Goal: Task Accomplishment & Management: Manage account settings

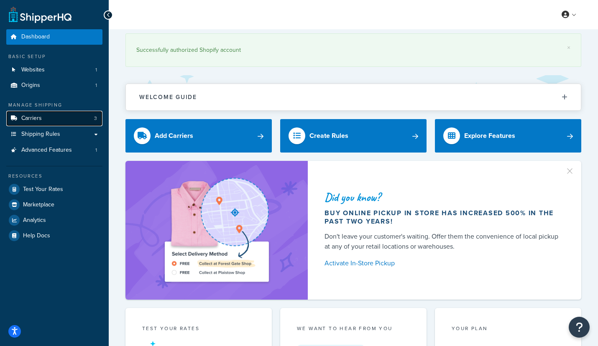
click at [73, 124] on link "Carriers 3" at bounding box center [54, 118] width 96 height 15
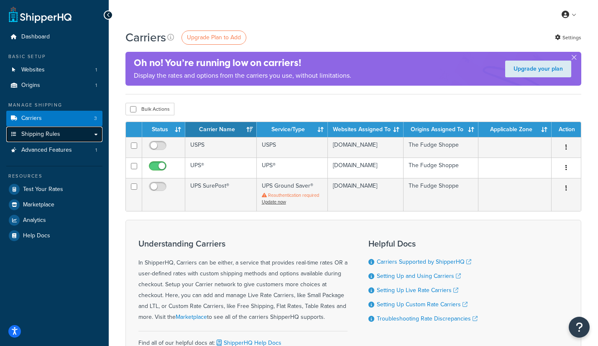
click at [56, 136] on span "Shipping Rules" at bounding box center [40, 134] width 39 height 7
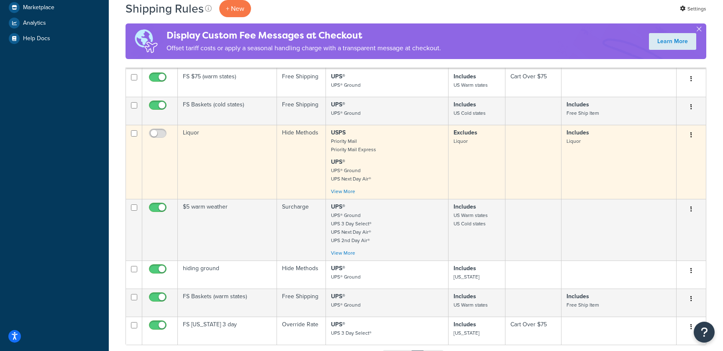
scroll to position [312, 0]
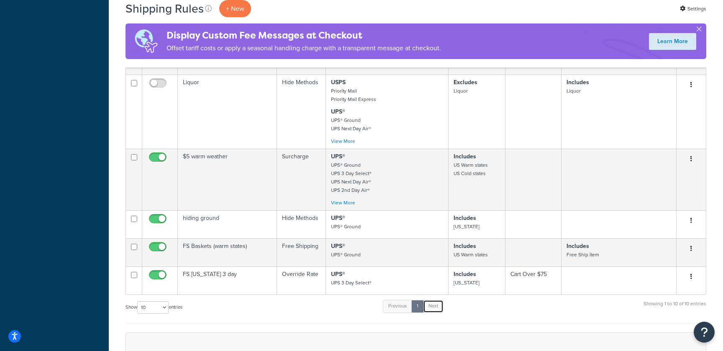
click at [435, 310] on link "Next" at bounding box center [433, 306] width 21 height 13
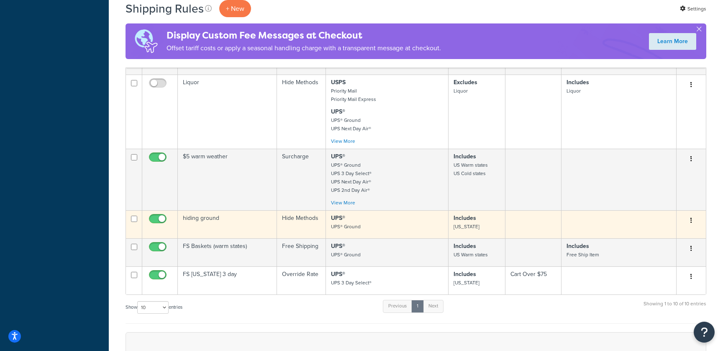
click at [202, 219] on td "hiding ground" at bounding box center [227, 224] width 99 height 28
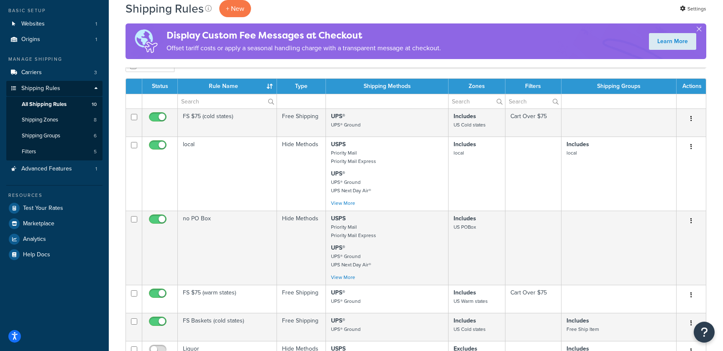
scroll to position [46, 0]
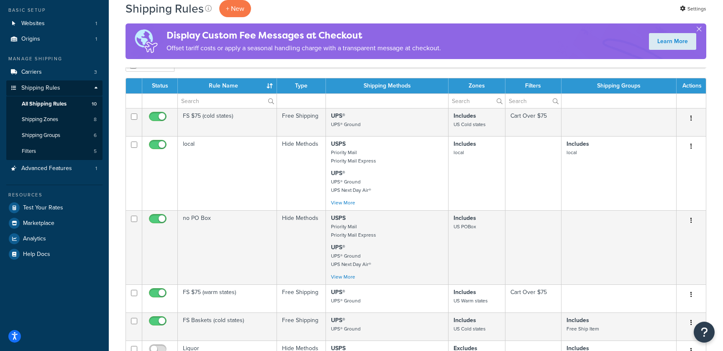
click at [266, 90] on th "Rule Name" at bounding box center [227, 85] width 99 height 15
click at [267, 82] on th "Rule Name" at bounding box center [227, 85] width 99 height 15
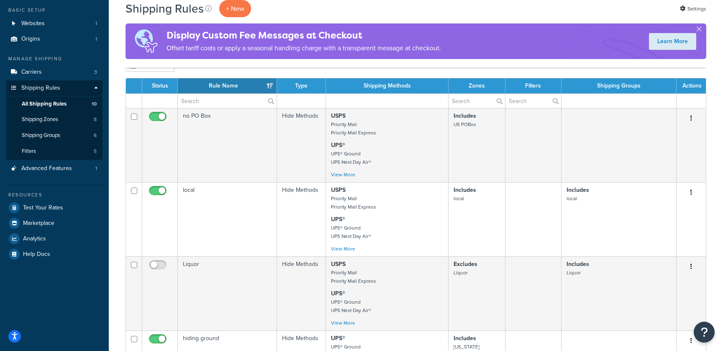
click at [267, 82] on th "Rule Name" at bounding box center [227, 85] width 99 height 15
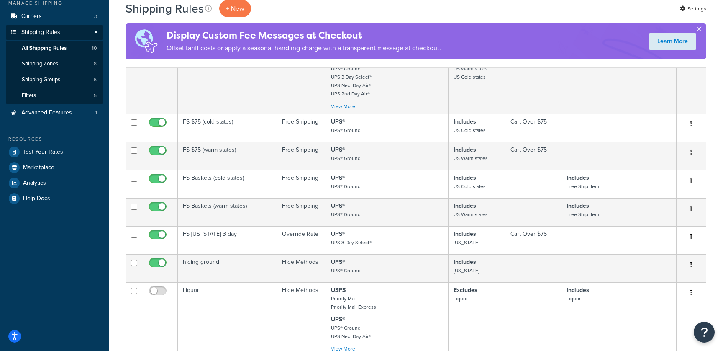
scroll to position [0, 0]
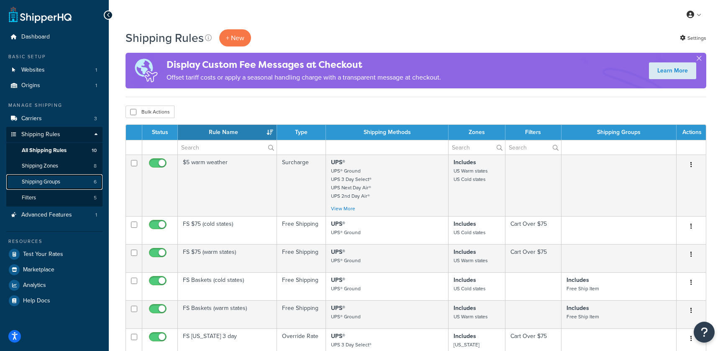
click at [44, 179] on span "Shipping Groups" at bounding box center [41, 181] width 38 height 7
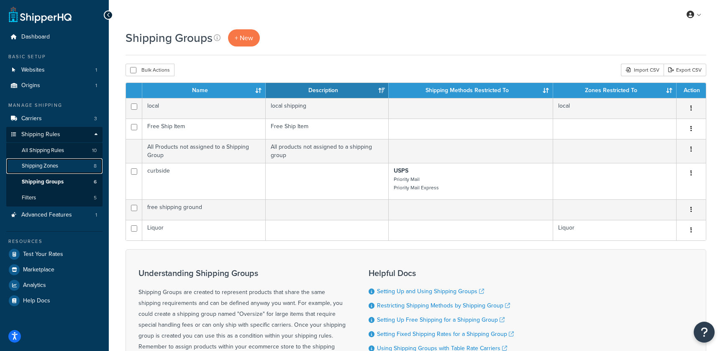
click at [46, 166] on span "Shipping Zones" at bounding box center [40, 165] width 36 height 7
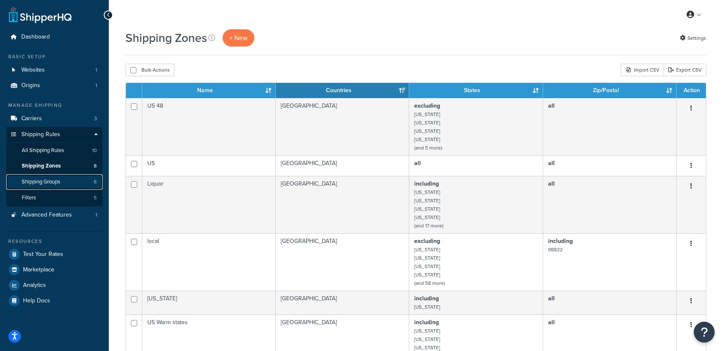
click at [48, 180] on span "Shipping Groups" at bounding box center [41, 181] width 38 height 7
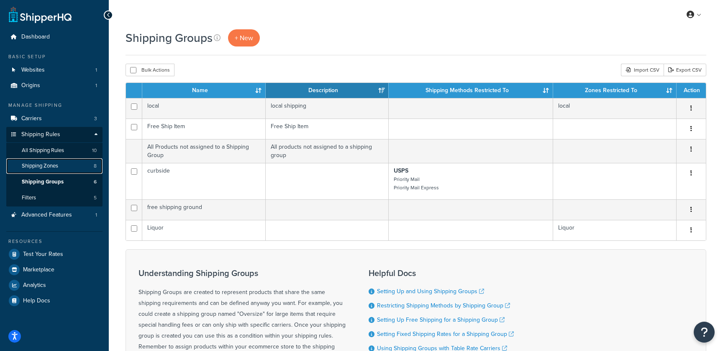
click at [59, 163] on link "Shipping Zones 8" at bounding box center [54, 165] width 96 height 15
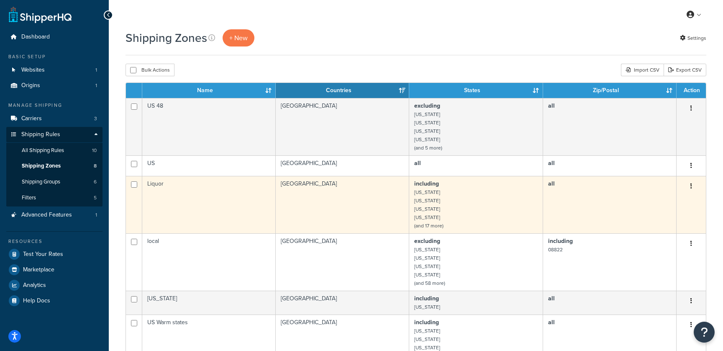
click at [167, 189] on td "Liquor" at bounding box center [208, 204] width 133 height 57
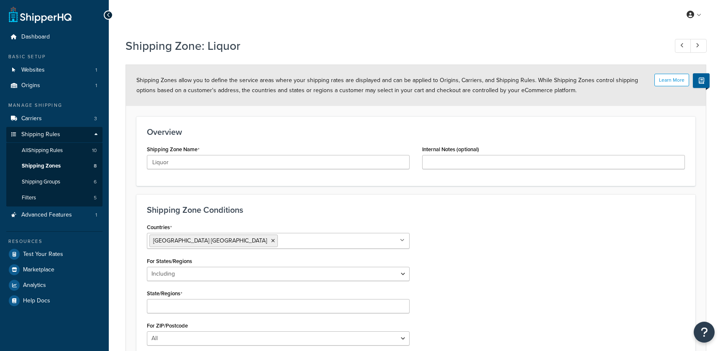
select select "including"
click at [151, 182] on div "Overview Shipping Zone Name Liquor Internal Notes (optional)" at bounding box center [415, 150] width 559 height 69
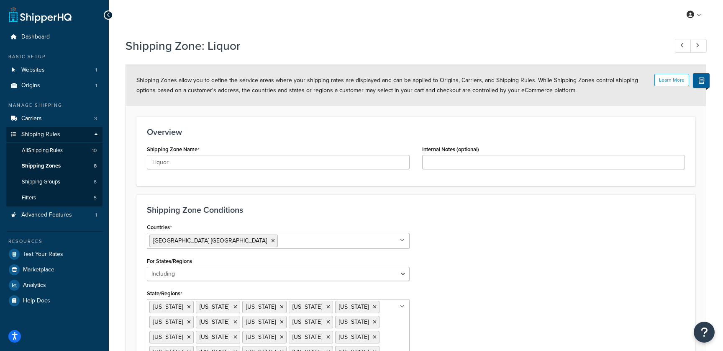
click at [170, 199] on div "Shipping Zone Conditions Countries United States USA All Countries ALL Afghanis…" at bounding box center [415, 308] width 559 height 229
click at [45, 168] on span "Shipping Zones" at bounding box center [41, 165] width 39 height 7
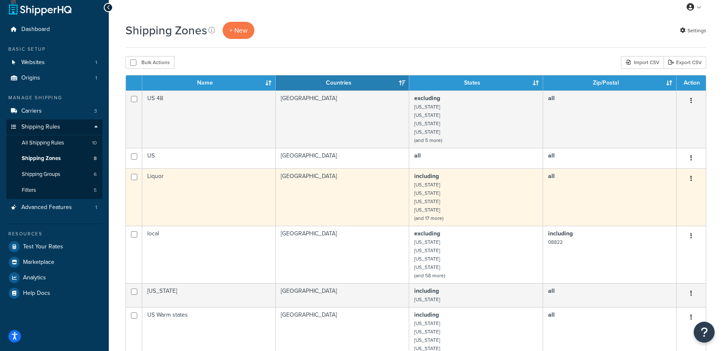
scroll to position [8, 0]
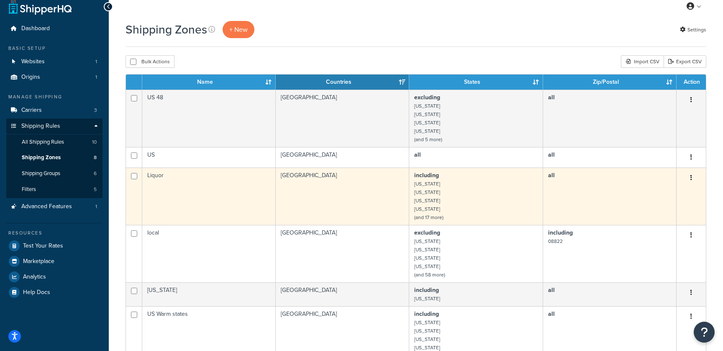
click at [157, 173] on td "Liquor" at bounding box center [208, 195] width 133 height 57
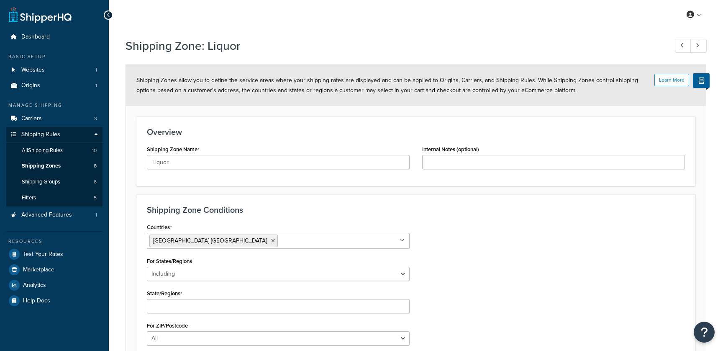
select select "including"
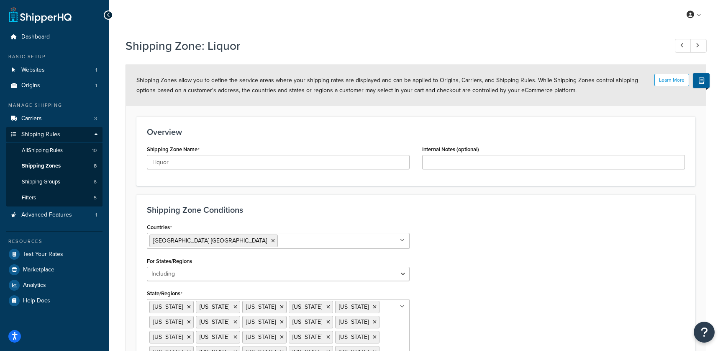
click at [110, 13] on icon at bounding box center [109, 15] width 4 height 6
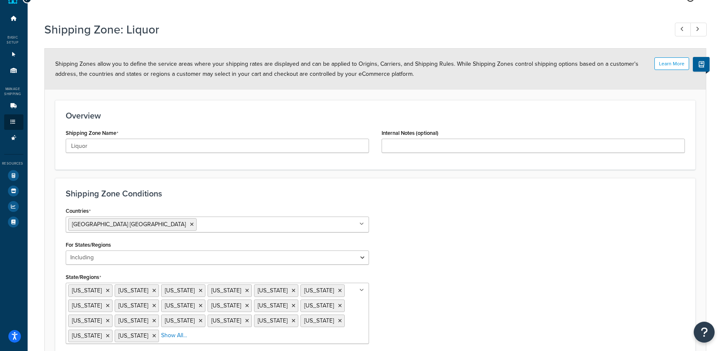
scroll to position [21, 0]
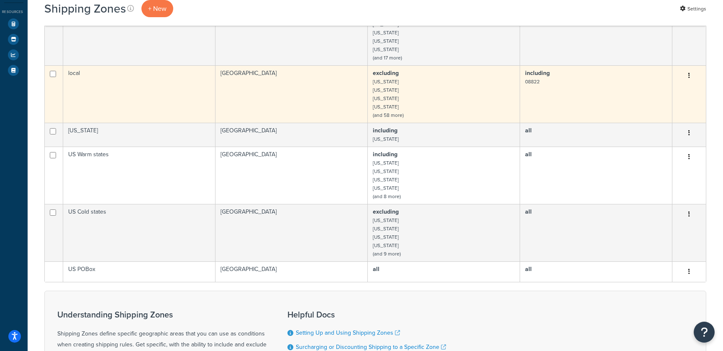
scroll to position [164, 0]
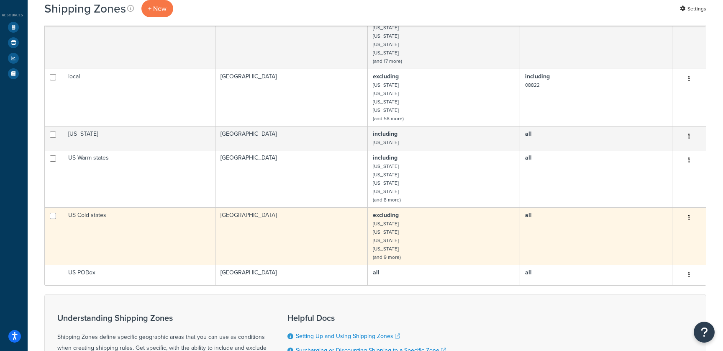
click at [76, 216] on td "US Cold states" at bounding box center [139, 235] width 152 height 57
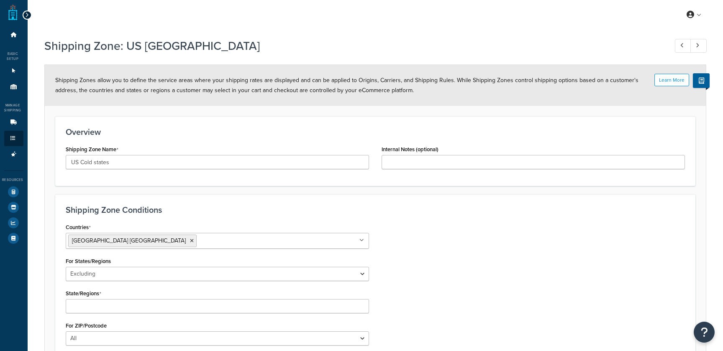
select select "excluding"
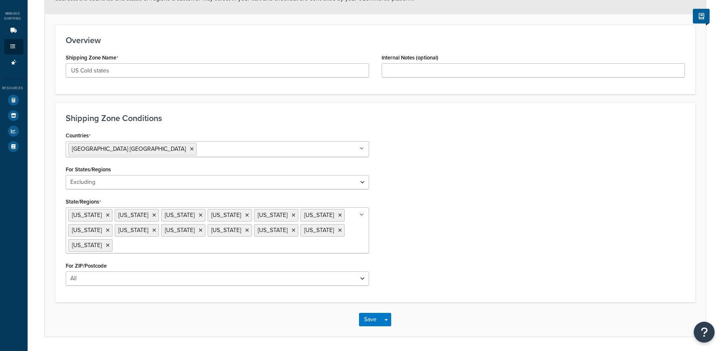
scroll to position [117, 0]
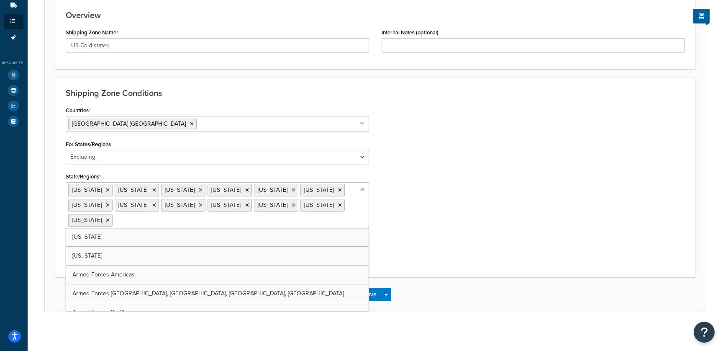
click at [361, 187] on icon at bounding box center [362, 189] width 4 height 5
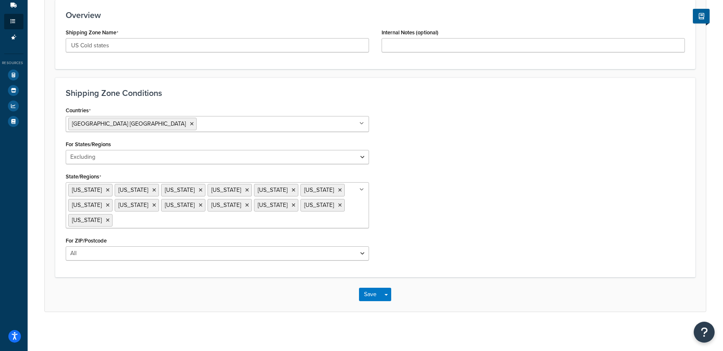
click at [361, 187] on icon at bounding box center [361, 189] width 5 height 5
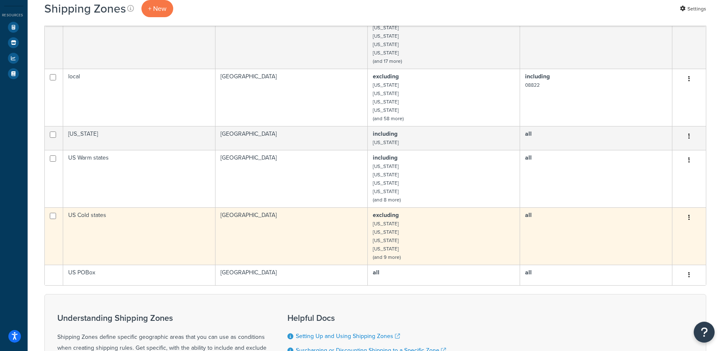
click at [191, 218] on td "US Cold states" at bounding box center [139, 235] width 152 height 57
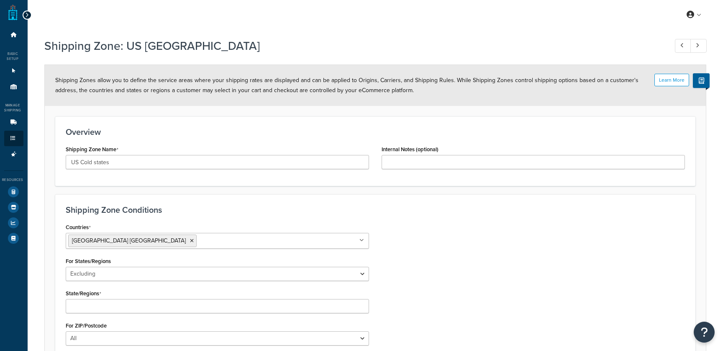
select select "excluding"
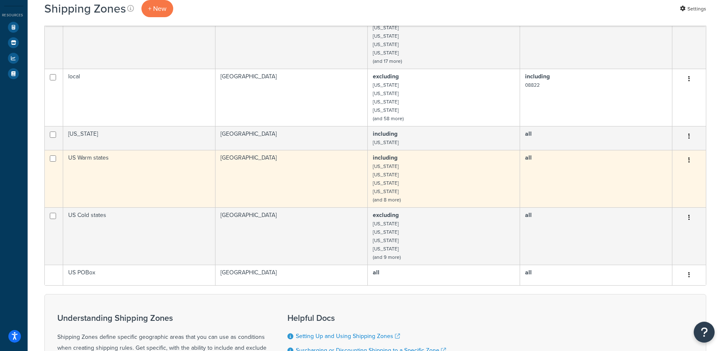
click at [94, 160] on td "US Warm states" at bounding box center [139, 178] width 152 height 57
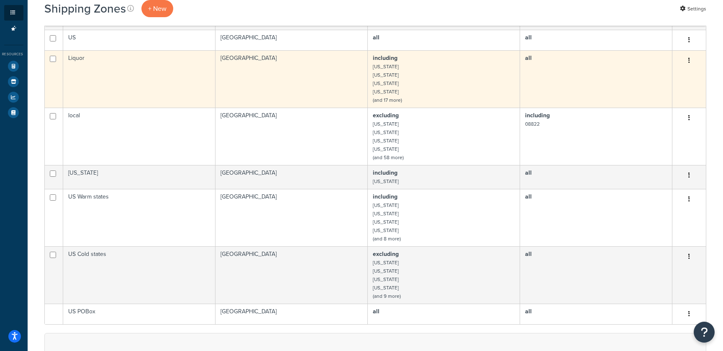
scroll to position [168, 0]
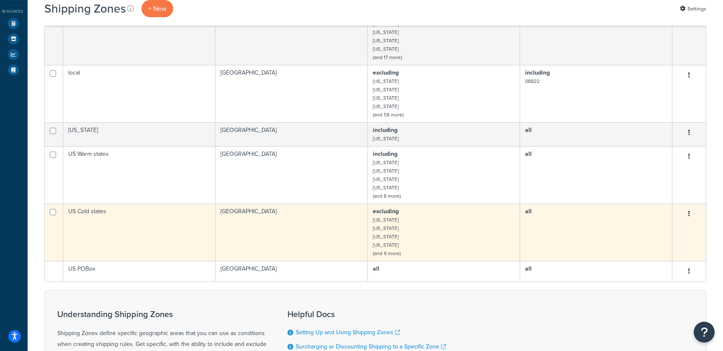
click at [98, 214] on td "US Cold states" at bounding box center [139, 231] width 152 height 57
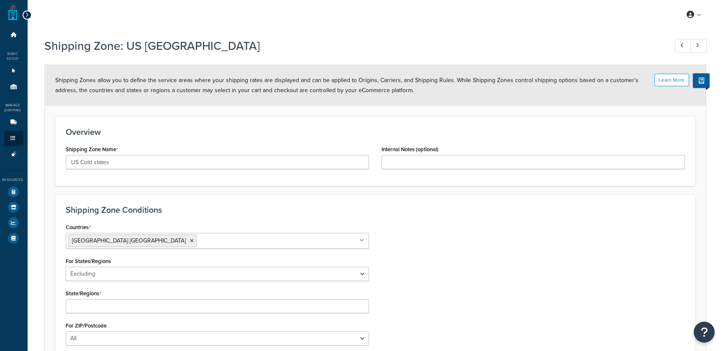
select select "excluding"
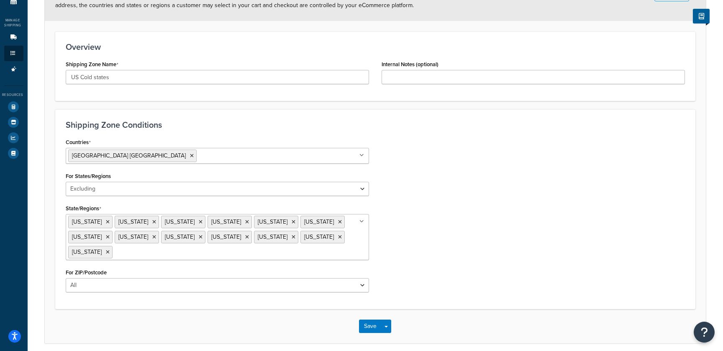
scroll to position [70, 0]
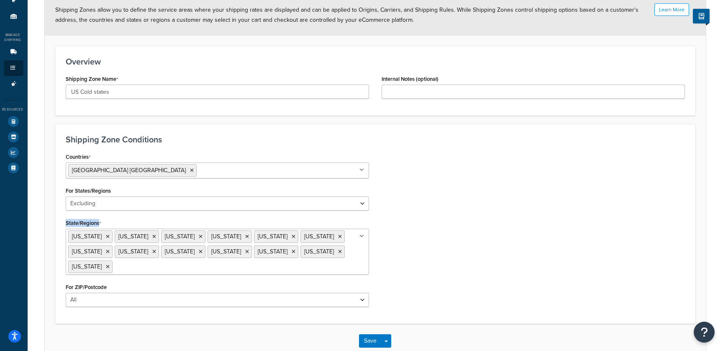
drag, startPoint x: 61, startPoint y: 214, endPoint x: 352, endPoint y: 256, distance: 294.7
click at [352, 256] on div "Countries United States USA All Countries ALL Afghanistan AFG Albania ALB Alger…" at bounding box center [217, 232] width 316 height 162
click at [300, 254] on li "[US_STATE]" at bounding box center [322, 251] width 44 height 13
click at [245, 237] on icon at bounding box center [247, 236] width 4 height 5
click at [231, 225] on div "State/Regions Alabama Arizona Arkansas Florida Georgia Hawaii Louisiana Mississ…" at bounding box center [217, 245] width 303 height 56
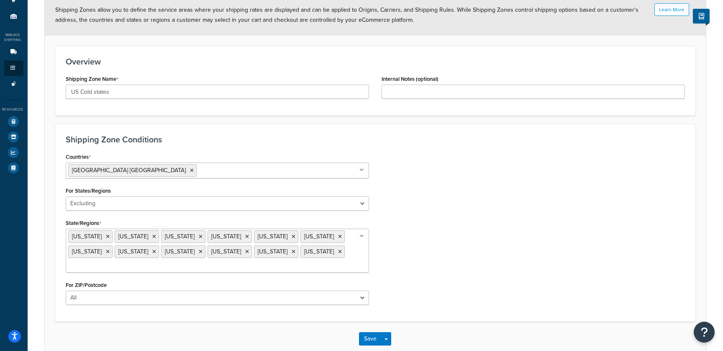
click at [314, 252] on ul "Alabama Arizona Arkansas Florida Georgia Hawaii Louisiana Mississippi North Car…" at bounding box center [217, 250] width 303 height 44
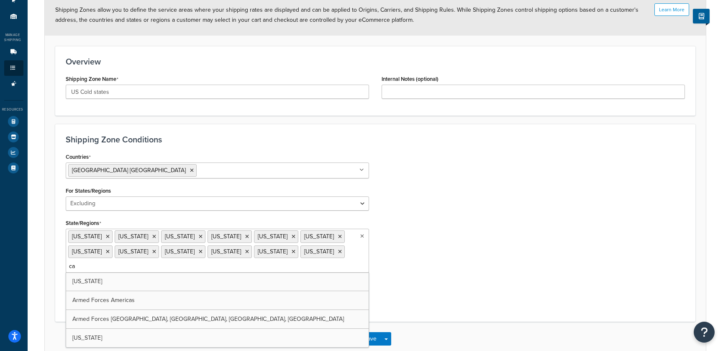
type input "cal"
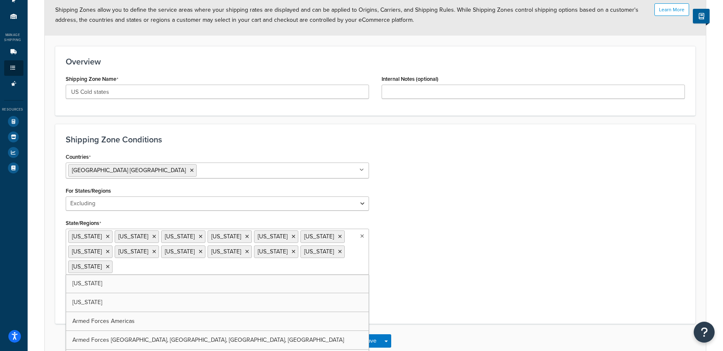
click at [423, 244] on div "Countries United States USA All Countries ALL Afghanistan AFG Albania ALB Alger…" at bounding box center [375, 232] width 632 height 162
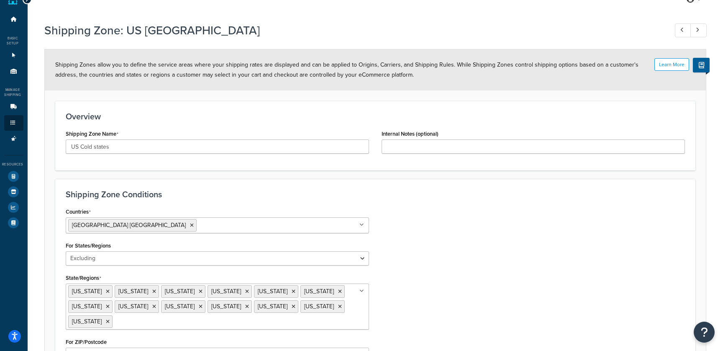
scroll to position [0, 0]
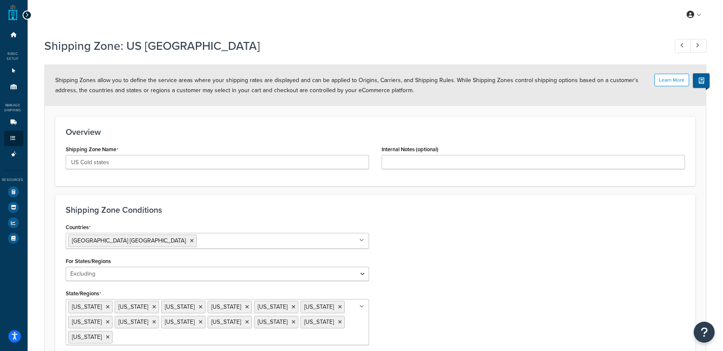
click at [30, 16] on div at bounding box center [27, 14] width 9 height 9
click at [26, 9] on div "Dashboard Basic Setup Websites 1 Origins 1 Manage Shipping Carriers 3 Shipping …" at bounding box center [14, 235] width 28 height 470
click at [26, 13] on icon at bounding box center [27, 15] width 4 height 6
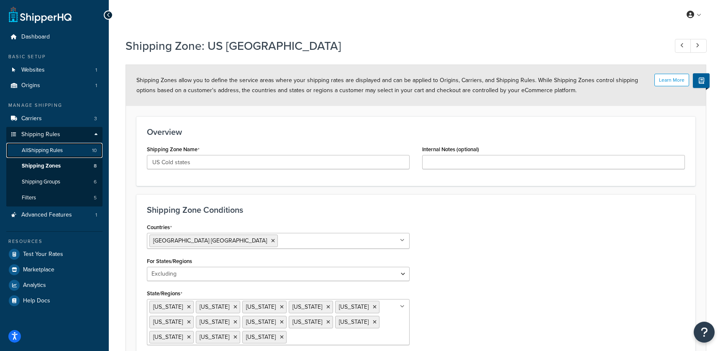
click at [43, 149] on span "All Shipping Rules" at bounding box center [42, 150] width 41 height 7
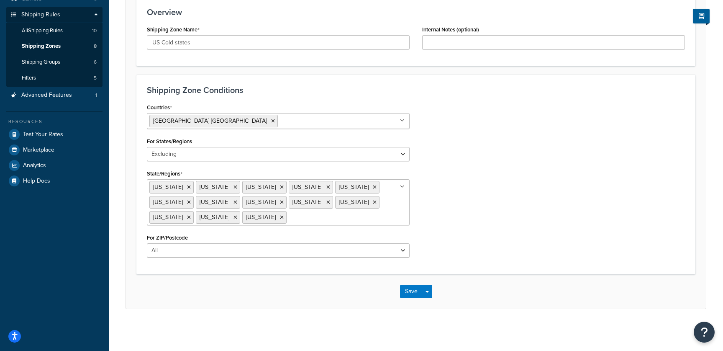
click at [412, 298] on div "Save Save Dropdown Save and Edit Save and Duplicate Save and Create New" at bounding box center [416, 291] width 580 height 34
click at [408, 290] on button "Save" at bounding box center [411, 291] width 23 height 13
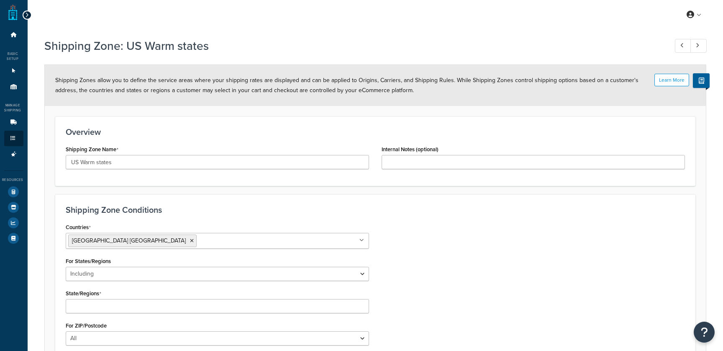
select select "including"
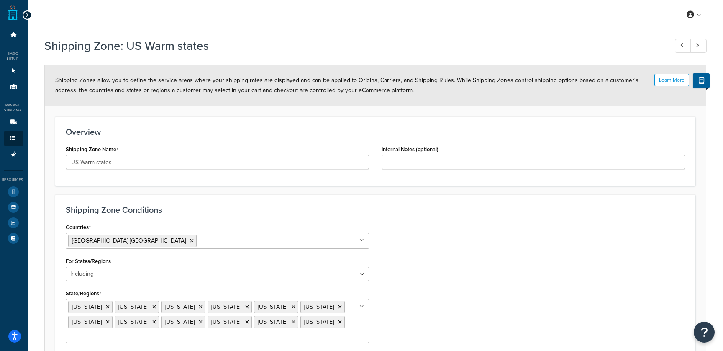
click at [305, 319] on ul "[US_STATE] [US_STATE] [US_STATE] [US_STATE] [US_STATE] [US_STATE] [US_STATE] [U…" at bounding box center [217, 321] width 303 height 44
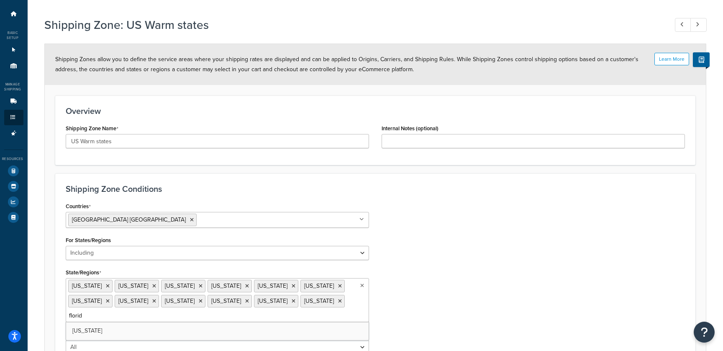
type input "[US_STATE]"
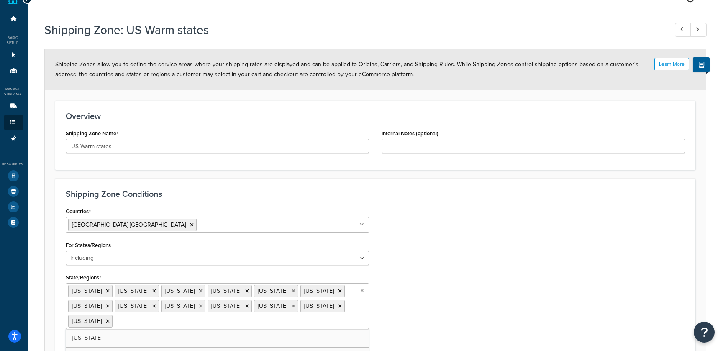
scroll to position [0, 0]
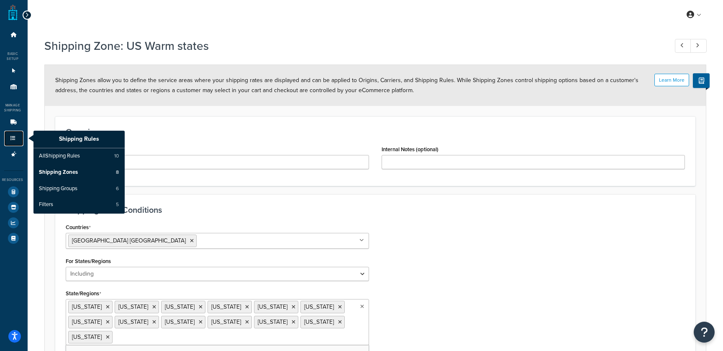
click at [12, 140] on icon at bounding box center [13, 138] width 8 height 5
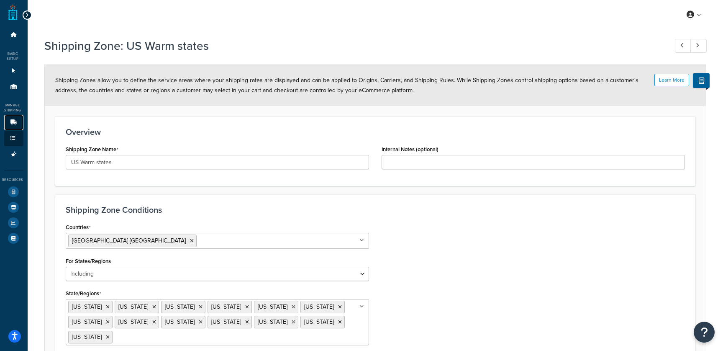
click at [14, 123] on icon at bounding box center [14, 122] width 8 height 5
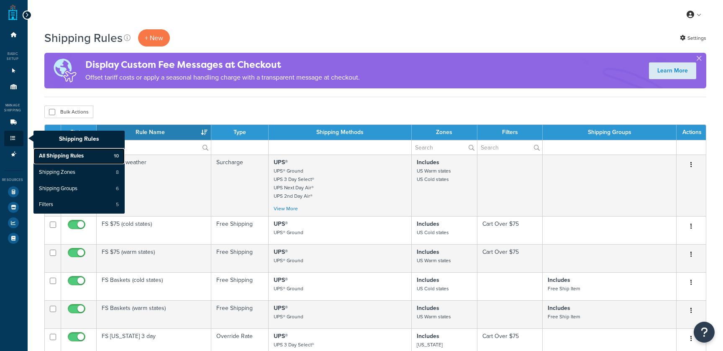
click at [66, 151] on link "All Shipping Rules 10" at bounding box center [78, 156] width 91 height 16
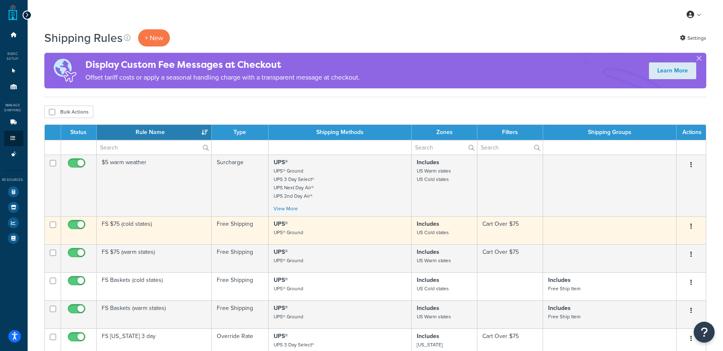
click at [139, 223] on td "FS $75 (cold states)" at bounding box center [154, 230] width 115 height 28
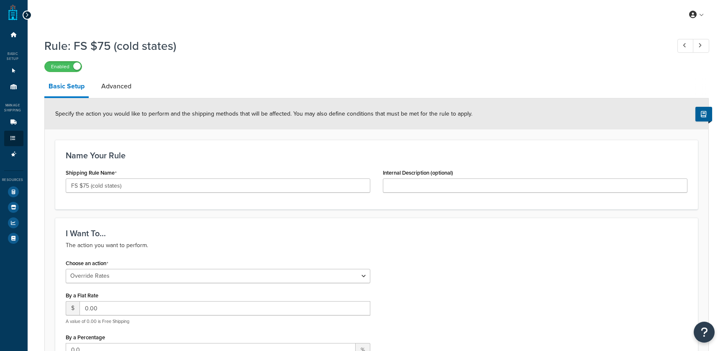
select select "OVERRIDE"
select select "LOCATION"
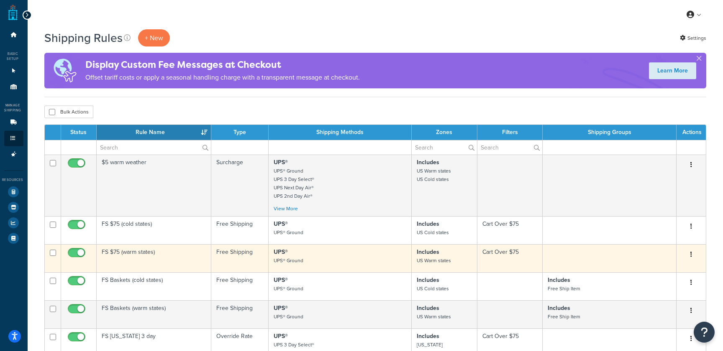
click at [116, 254] on td "FS $75 (warm states)" at bounding box center [154, 258] width 115 height 28
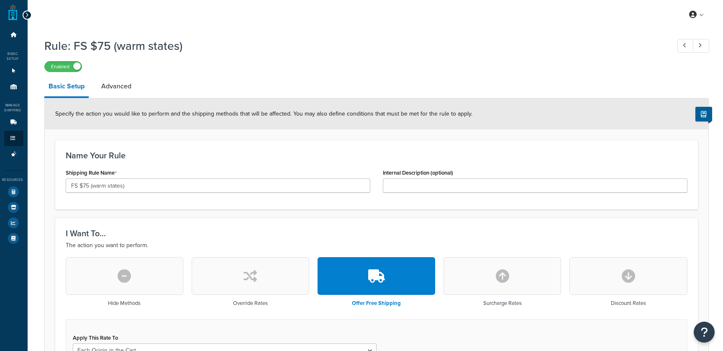
select select "LOCATION"
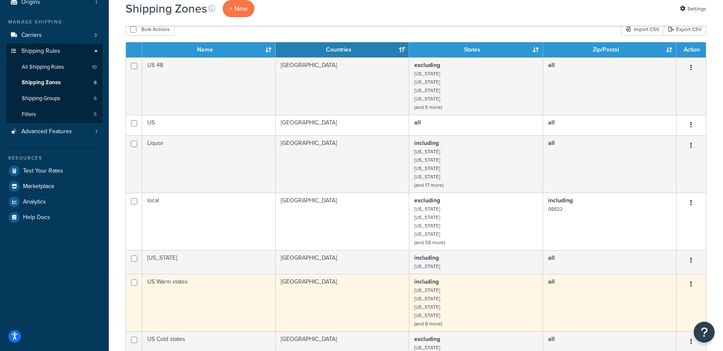
scroll to position [77, 0]
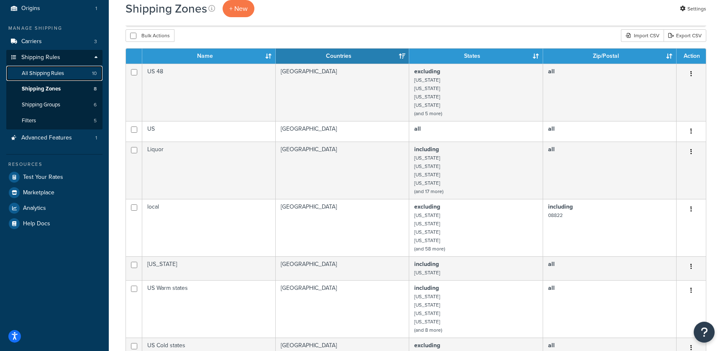
click at [59, 72] on span "All Shipping Rules" at bounding box center [43, 73] width 42 height 7
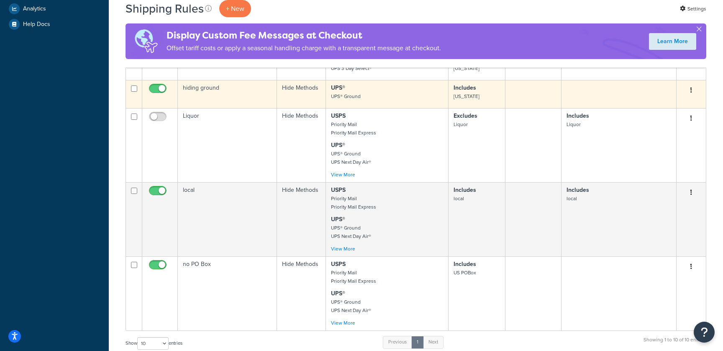
scroll to position [290, 0]
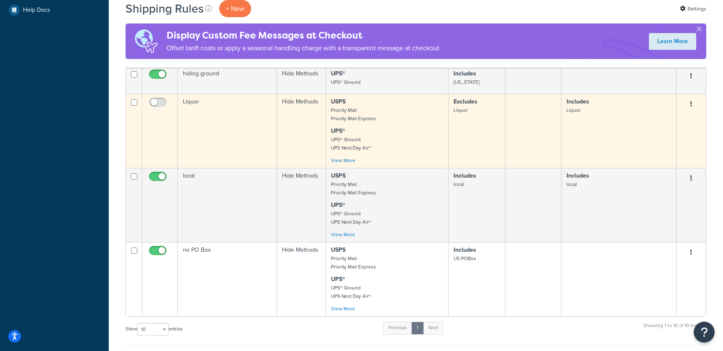
click at [314, 122] on td "Hide Methods" at bounding box center [301, 131] width 49 height 74
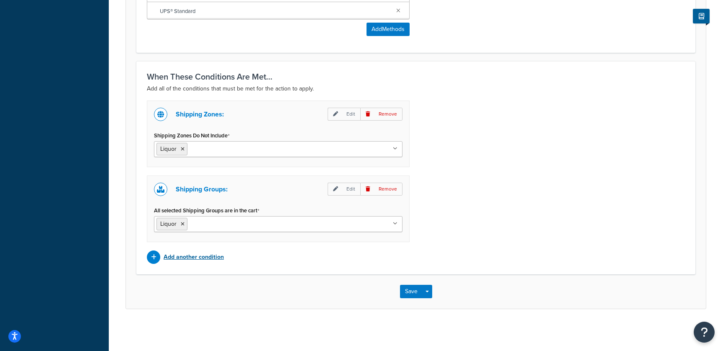
scroll to position [495, 0]
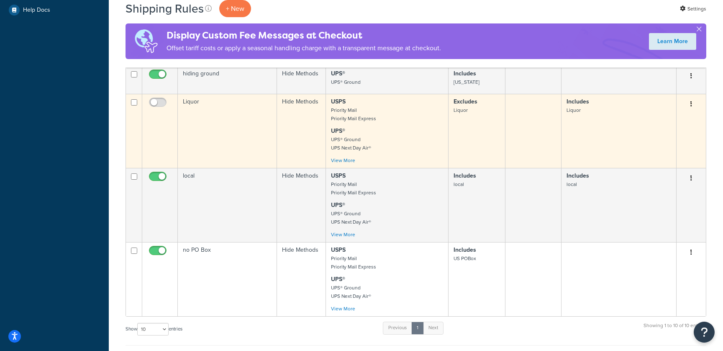
scroll to position [310, 0]
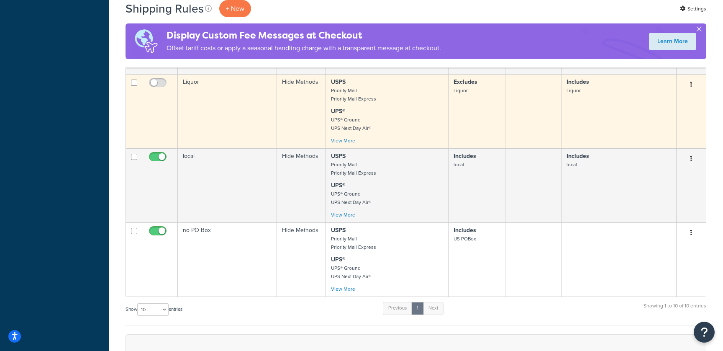
click at [696, 90] on button "button" at bounding box center [691, 84] width 12 height 13
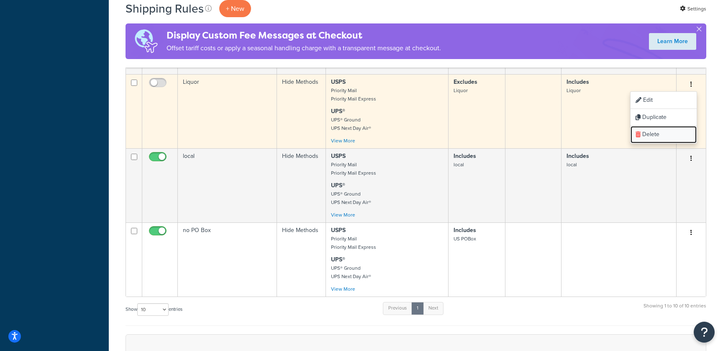
click at [668, 135] on link "Delete" at bounding box center [664, 134] width 66 height 17
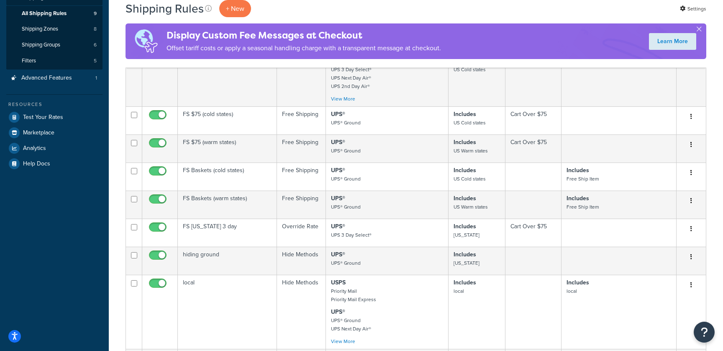
scroll to position [128, 0]
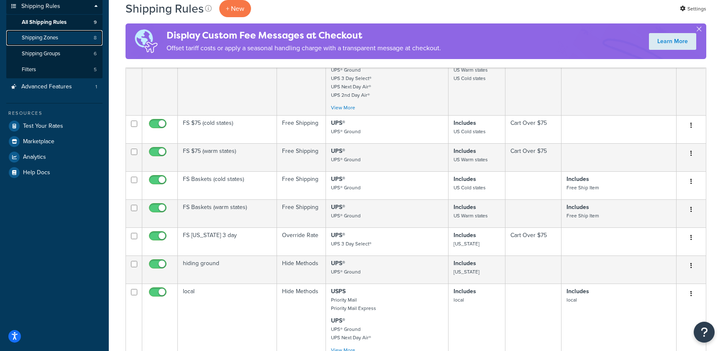
click at [52, 41] on span "Shipping Zones" at bounding box center [40, 37] width 36 height 7
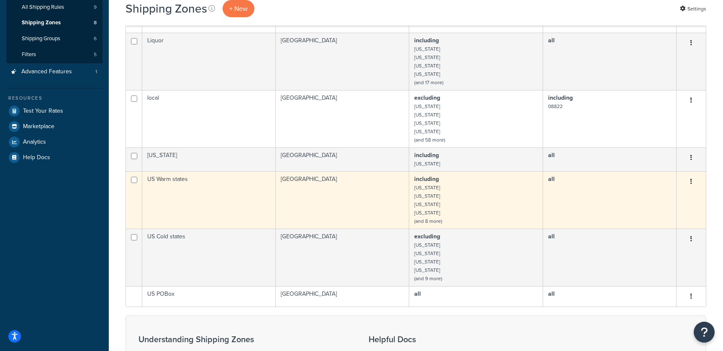
scroll to position [137, 0]
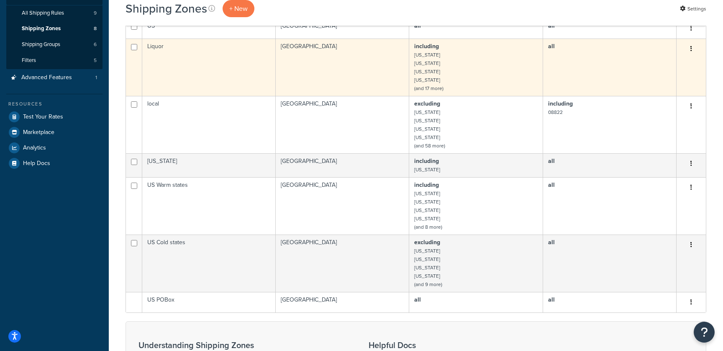
click at [162, 57] on td "Liquor" at bounding box center [208, 66] width 133 height 57
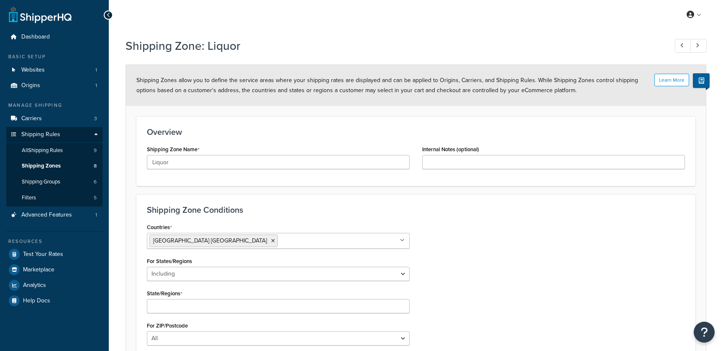
select select "including"
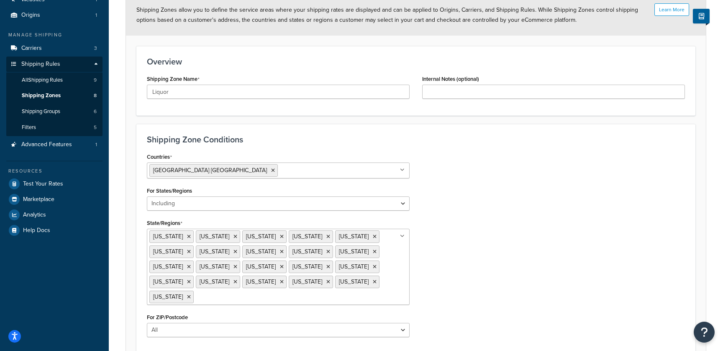
scroll to position [65, 0]
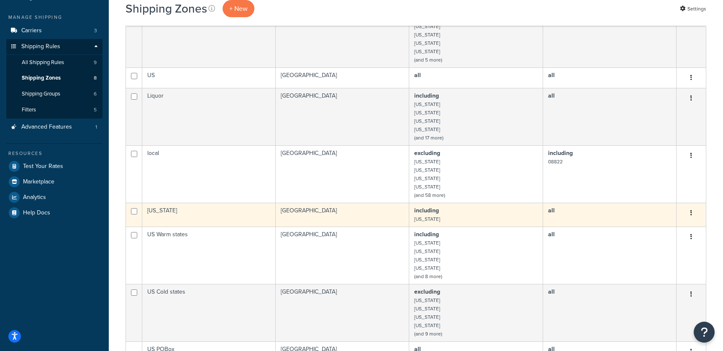
scroll to position [51, 0]
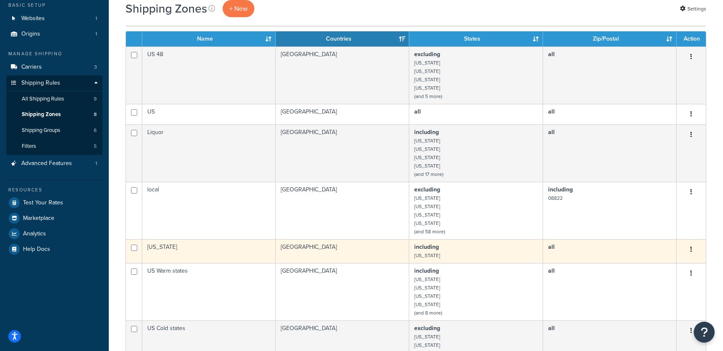
click at [165, 250] on td "[US_STATE]" at bounding box center [208, 251] width 133 height 24
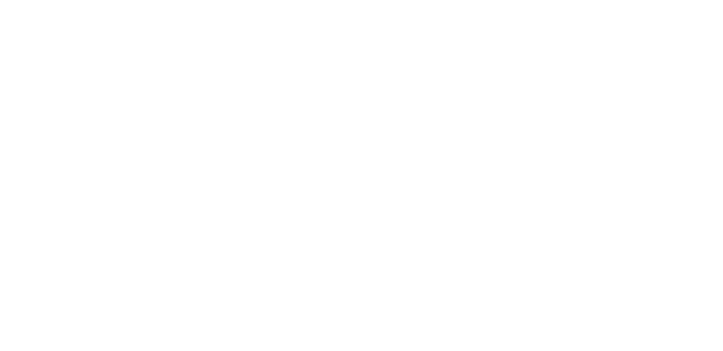
select select "including"
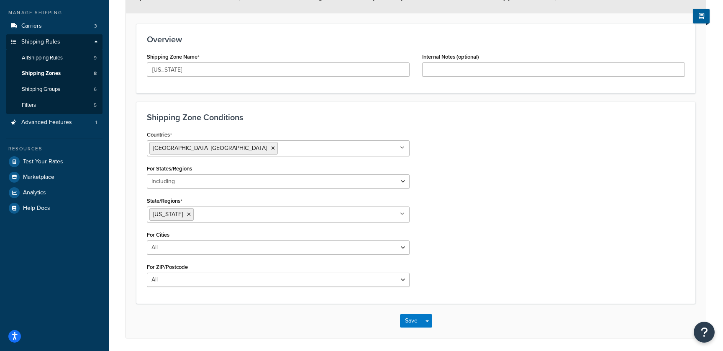
scroll to position [122, 0]
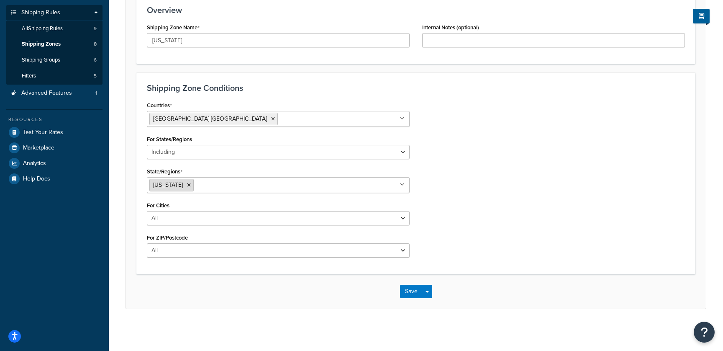
click at [176, 181] on li "Florida" at bounding box center [171, 185] width 44 height 13
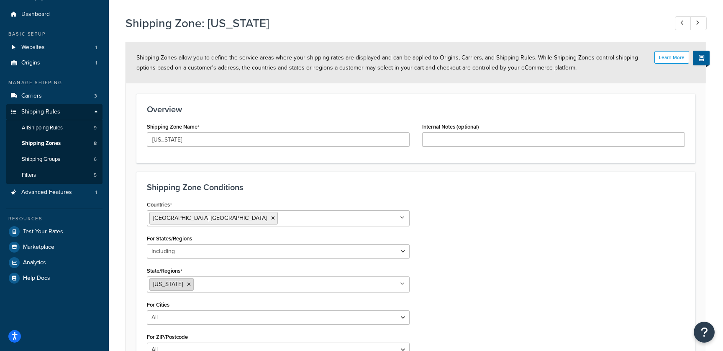
scroll to position [22, 0]
click at [71, 158] on link "Shipping Groups 6" at bounding box center [54, 159] width 96 height 15
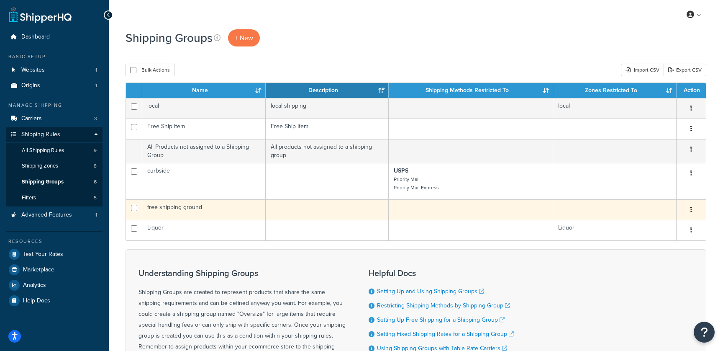
click at [149, 214] on td "free shipping ground" at bounding box center [203, 209] width 123 height 21
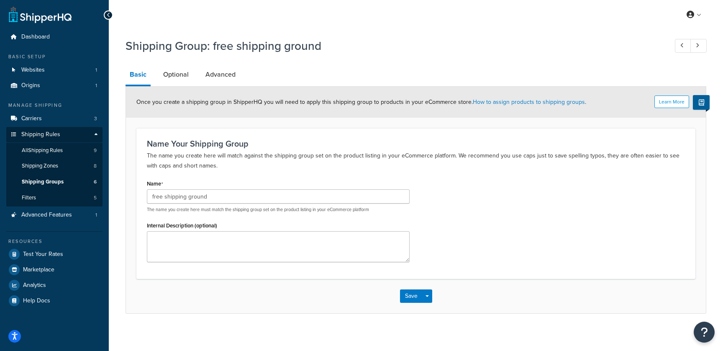
scroll to position [4, 0]
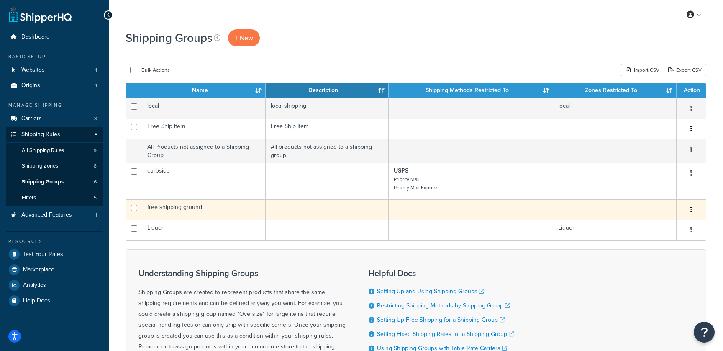
click at [694, 210] on button "button" at bounding box center [691, 209] width 12 height 13
click at [665, 264] on link "Delete" at bounding box center [657, 260] width 66 height 17
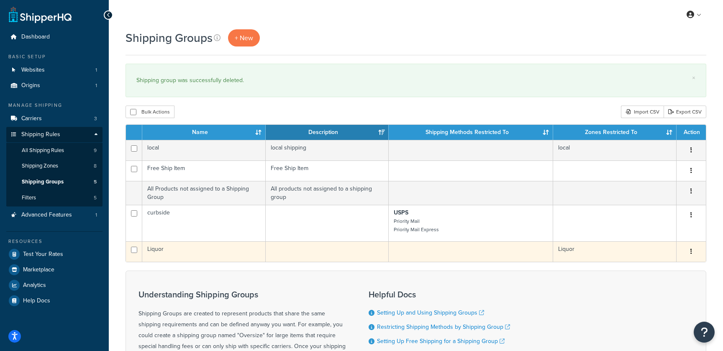
click at [166, 251] on td "Liquor" at bounding box center [203, 251] width 123 height 21
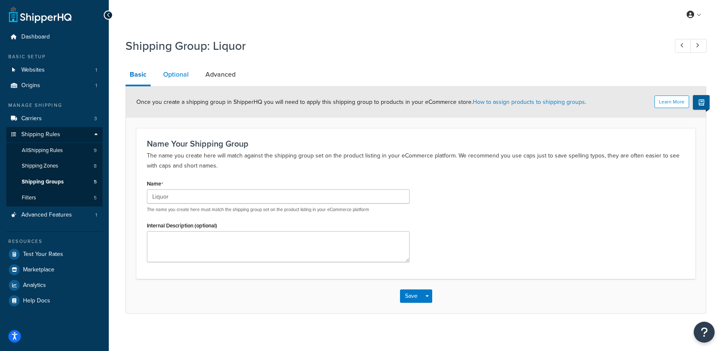
click at [182, 77] on link "Optional" at bounding box center [176, 74] width 34 height 20
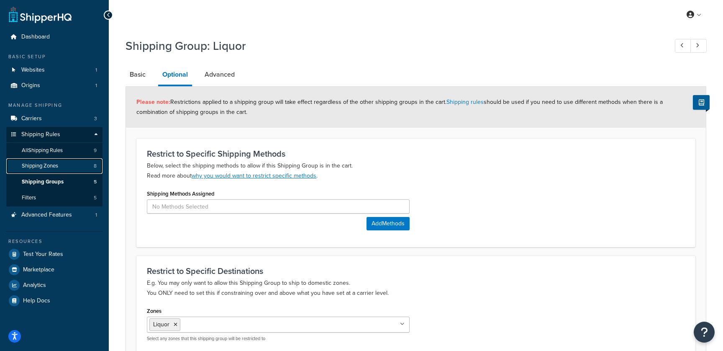
click at [69, 163] on link "Shipping Zones 8" at bounding box center [54, 165] width 96 height 15
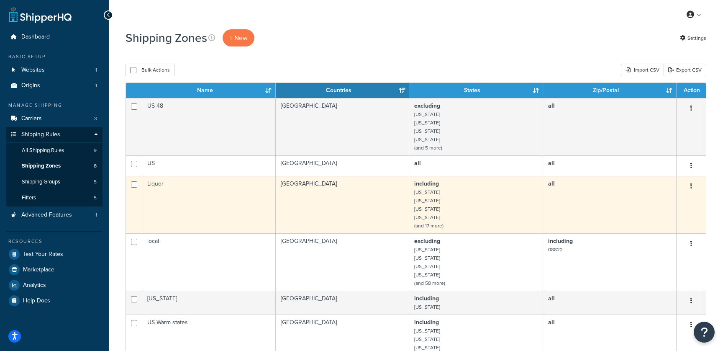
scroll to position [0, 0]
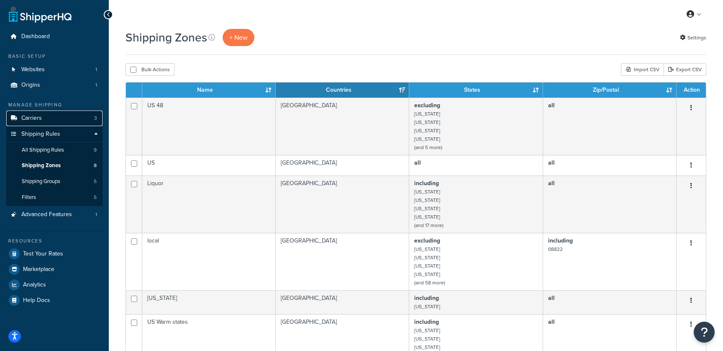
click at [55, 115] on link "Carriers 3" at bounding box center [54, 117] width 96 height 15
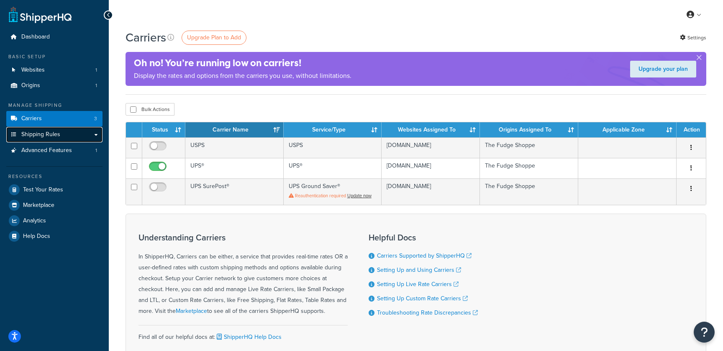
click at [35, 136] on span "Shipping Rules" at bounding box center [40, 134] width 39 height 7
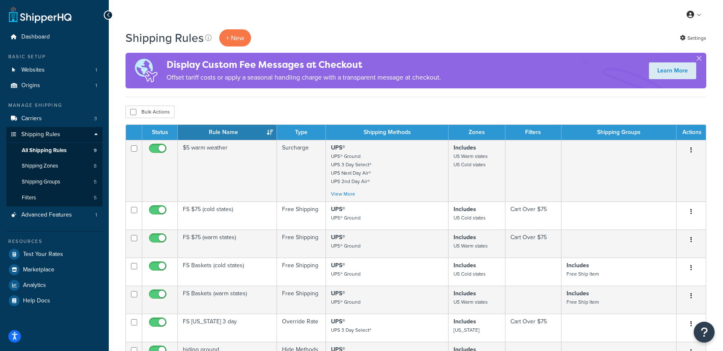
scroll to position [8, 0]
